Goal: Navigation & Orientation: Find specific page/section

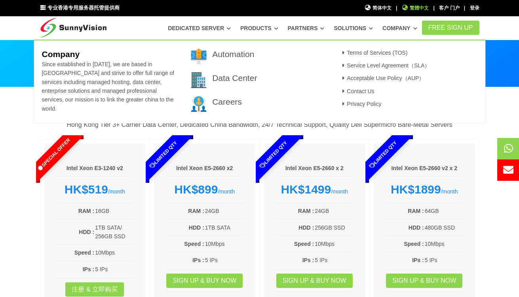
click at [393, 7] on ul "简体中文 简体中文 | 繁體中文 繁體中文 | 客户 门户 | 登录" at bounding box center [422, 5] width 118 height 11
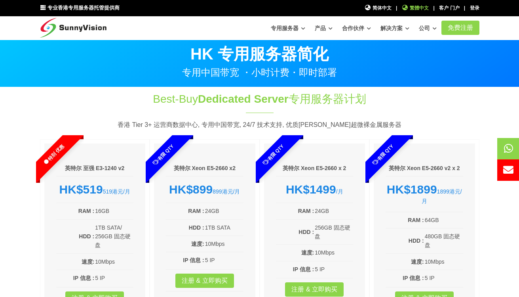
click at [412, 11] on span "繁體中文" at bounding box center [415, 8] width 27 height 8
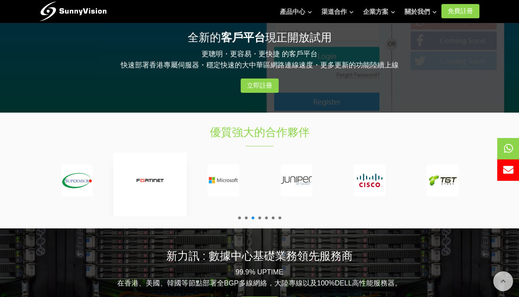
scroll to position [808, 0]
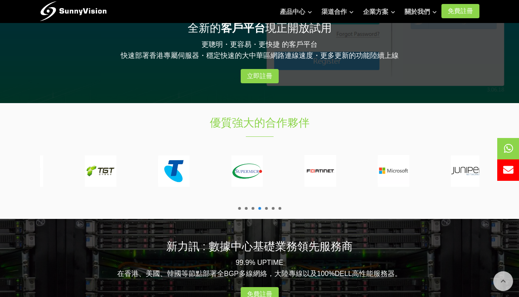
drag, startPoint x: 212, startPoint y: 170, endPoint x: 501, endPoint y: 160, distance: 289.4
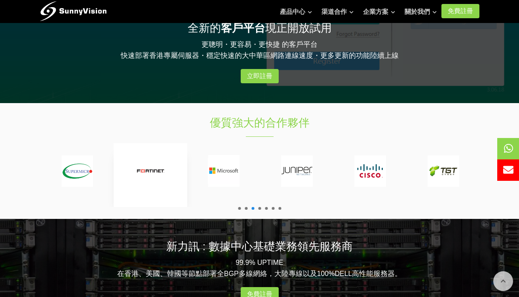
drag, startPoint x: 452, startPoint y: 163, endPoint x: 162, endPoint y: 206, distance: 292.5
click at [162, 206] on div at bounding box center [370, 175] width 1539 height 64
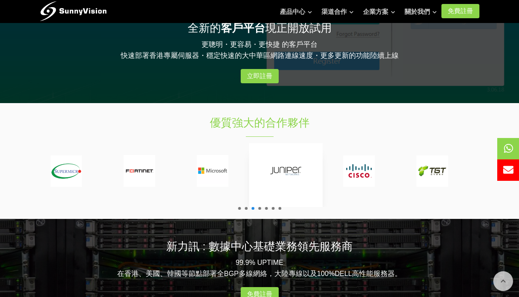
drag, startPoint x: 336, startPoint y: 172, endPoint x: 252, endPoint y: 188, distance: 85.2
click at [334, 183] on div at bounding box center [359, 171] width 50 height 32
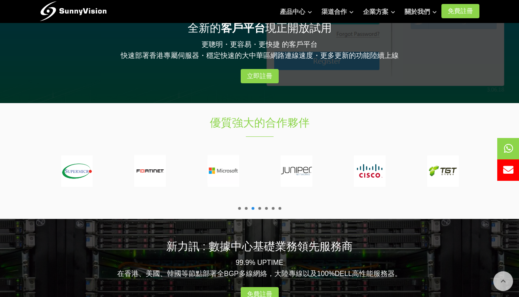
click at [240, 210] on div "優質強大的合作夥伴" at bounding box center [260, 161] width 452 height 116
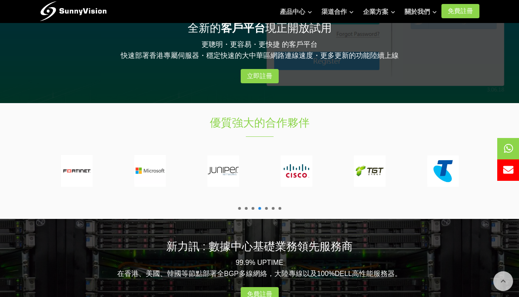
drag, startPoint x: 442, startPoint y: 173, endPoint x: 8, endPoint y: 214, distance: 435.8
click at [8, 214] on section "優質強大的合作夥伴" at bounding box center [259, 161] width 519 height 116
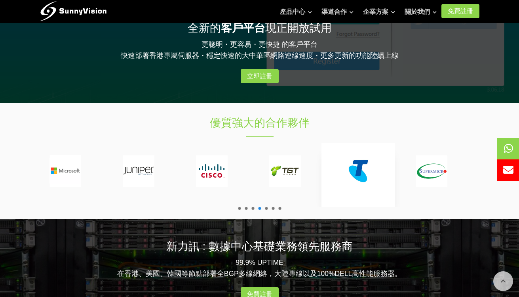
drag, startPoint x: 408, startPoint y: 167, endPoint x: -76, endPoint y: 193, distance: 484.5
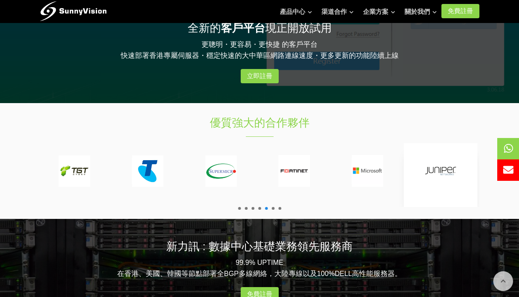
drag, startPoint x: 84, startPoint y: 172, endPoint x: 427, endPoint y: 165, distance: 343.2
click at [384, 172] on img at bounding box center [368, 171] width 32 height 32
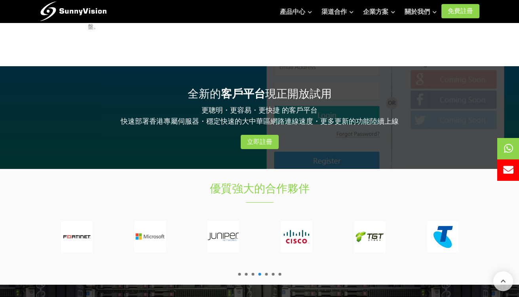
scroll to position [781, 0]
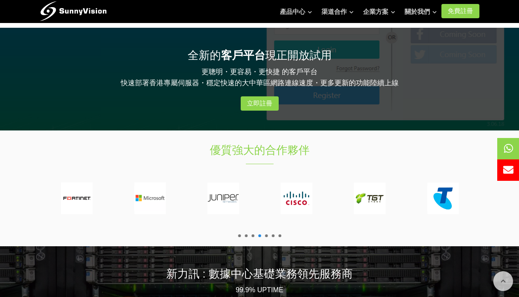
click at [266, 237] on span at bounding box center [266, 235] width 3 height 3
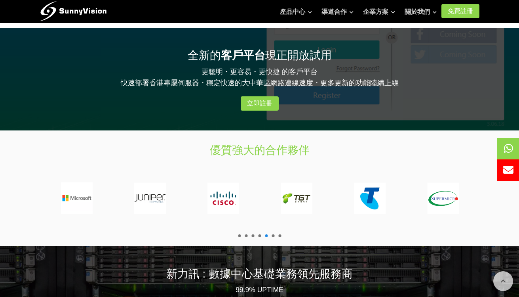
click at [274, 235] on span at bounding box center [273, 235] width 3 height 3
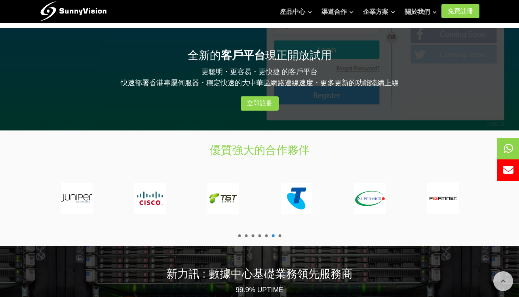
click at [281, 235] on span at bounding box center [280, 235] width 3 height 3
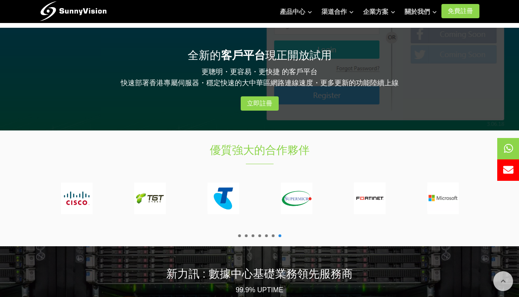
click at [240, 237] on span at bounding box center [239, 235] width 3 height 3
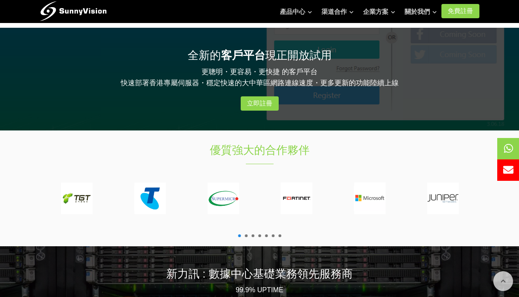
click at [246, 235] on span at bounding box center [246, 235] width 3 height 3
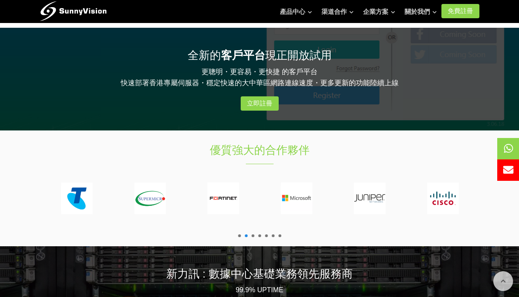
click at [256, 235] on ul at bounding box center [259, 235] width 47 height 3
click at [254, 237] on span at bounding box center [253, 235] width 3 height 3
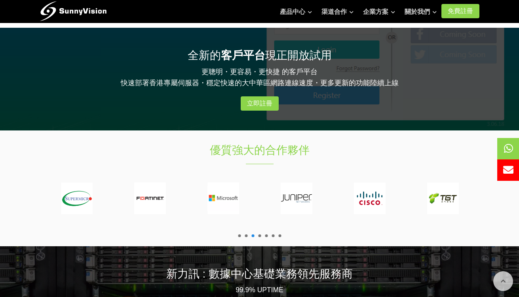
click at [259, 235] on span at bounding box center [259, 235] width 3 height 3
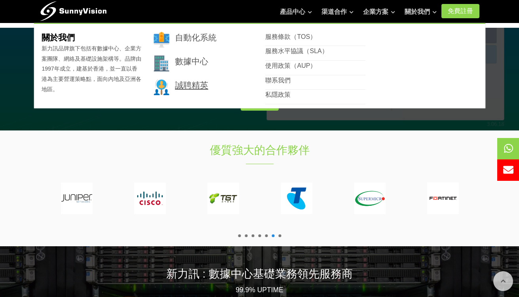
click at [199, 87] on link "誠聘精英" at bounding box center [191, 84] width 33 height 9
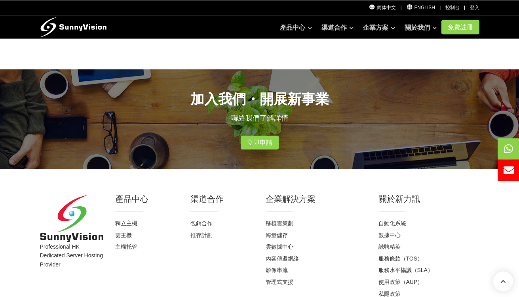
scroll to position [202, 0]
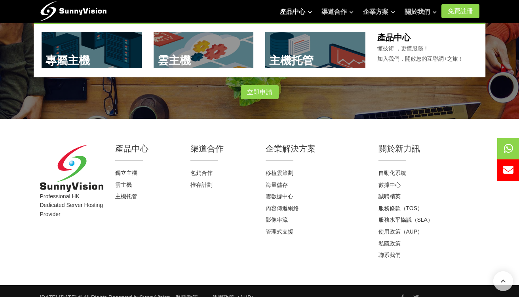
click at [297, 11] on link "產品中心" at bounding box center [296, 12] width 32 height 16
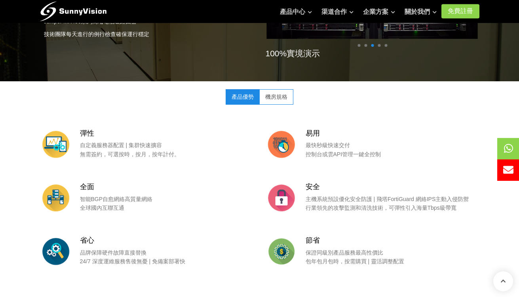
scroll to position [768, 0]
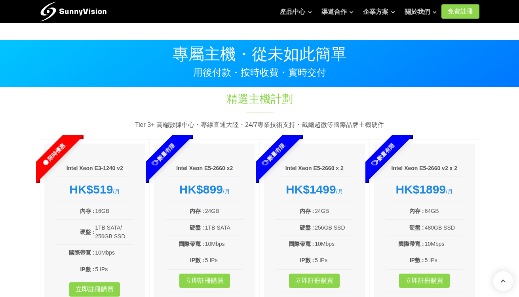
scroll to position [781, 0]
